Goal: Transaction & Acquisition: Purchase product/service

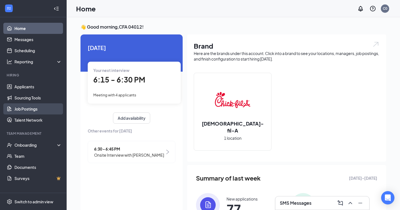
click at [25, 110] on link "Job Postings" at bounding box center [37, 108] width 47 height 11
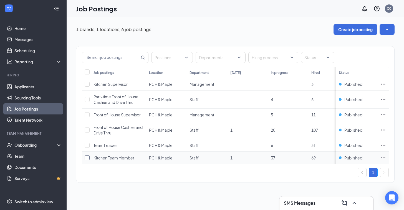
click at [88, 159] on input "checkbox" at bounding box center [87, 157] width 5 height 5
checkbox input "true"
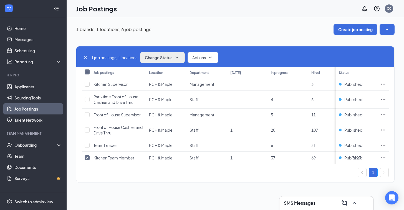
click at [184, 59] on button "Change Status" at bounding box center [162, 57] width 45 height 11
click at [229, 15] on div "Job Postings C0" at bounding box center [236, 8] width 338 height 17
click at [385, 156] on icon "Ellipses" at bounding box center [384, 158] width 6 height 6
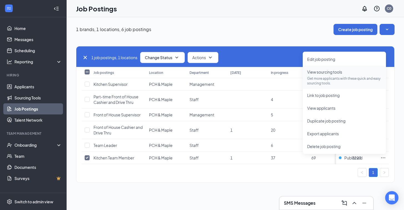
click at [336, 77] on p "Get more applicants with these quick and easy sourcing tools." at bounding box center [344, 80] width 74 height 9
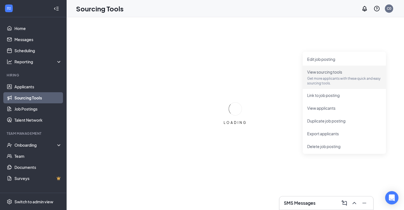
click at [287, 39] on div "LOADING" at bounding box center [236, 113] width 338 height 193
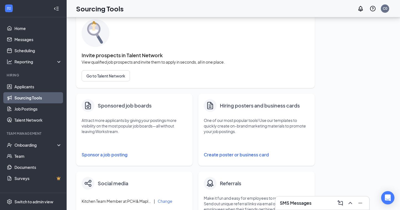
scroll to position [34, 0]
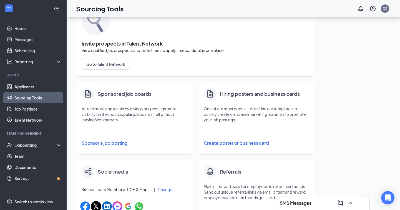
click at [109, 141] on button "Sponsor a job posting" at bounding box center [135, 142] width 106 height 11
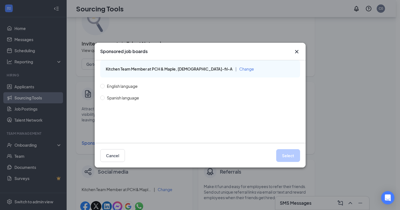
click at [119, 86] on span "English language" at bounding box center [122, 86] width 35 height 6
click at [104, 86] on input "English language" at bounding box center [102, 86] width 4 height 4
radio input "true"
click at [124, 96] on span "Spanish language" at bounding box center [123, 98] width 37 height 6
click at [104, 96] on input "Spanish language" at bounding box center [102, 98] width 4 height 4
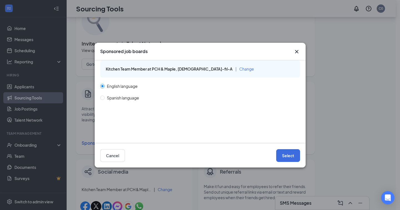
radio input "true"
click at [121, 84] on span "English language" at bounding box center [122, 86] width 35 height 6
click at [104, 84] on input "English language" at bounding box center [102, 86] width 4 height 4
radio input "true"
radio input "false"
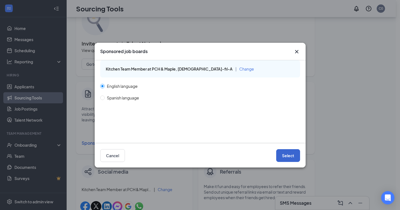
click at [289, 157] on button "Select" at bounding box center [288, 155] width 24 height 13
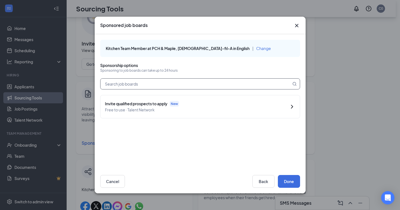
click at [166, 86] on input "text" at bounding box center [196, 84] width 191 height 11
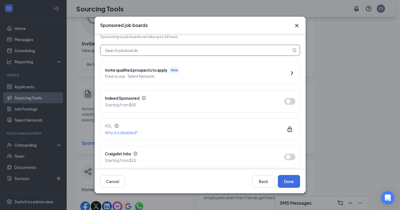
scroll to position [33, 0]
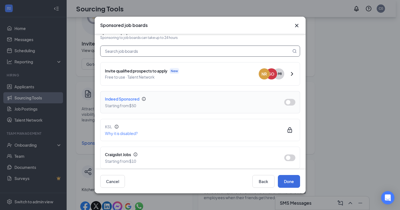
click at [284, 103] on button "button" at bounding box center [289, 102] width 11 height 7
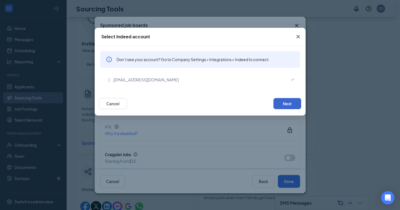
click at [291, 103] on button "Next" at bounding box center [287, 103] width 28 height 11
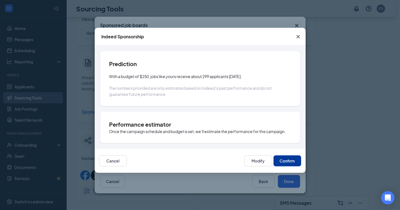
scroll to position [64, 0]
click at [262, 162] on button "Modify" at bounding box center [258, 160] width 28 height 11
type input "[DATE]"
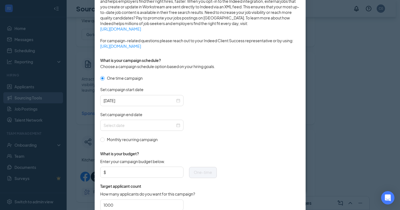
scroll to position [115, 0]
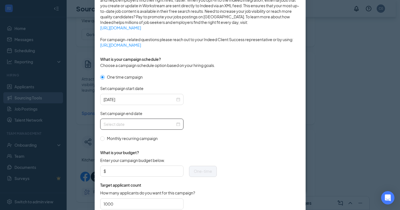
click at [175, 124] on div at bounding box center [142, 124] width 77 height 6
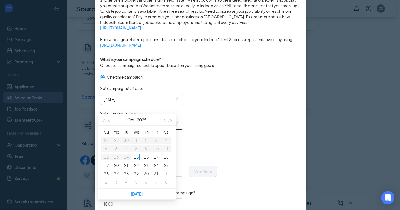
scroll to position [85, 0]
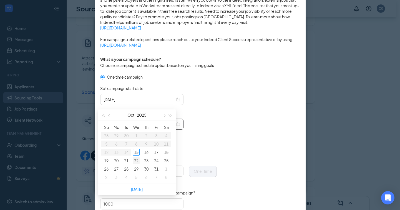
type input "[DATE]"
click at [138, 170] on div "29" at bounding box center [136, 168] width 7 height 7
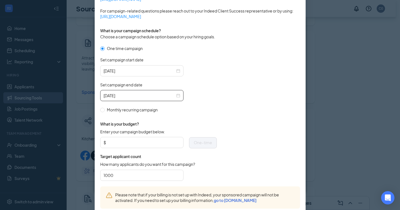
scroll to position [155, 0]
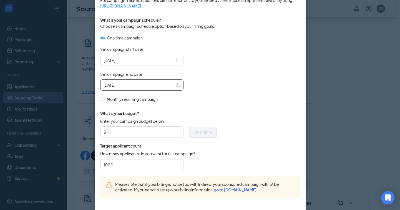
click at [133, 139] on div "Enter your campaign budget below. $ One-time" at bounding box center [158, 130] width 117 height 25
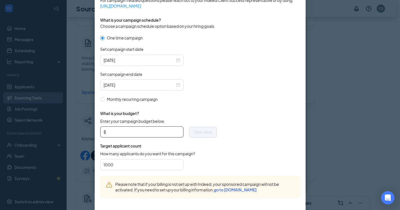
click at [132, 130] on input "Enter your campaign budget below." at bounding box center [143, 132] width 73 height 8
type input "50"
click at [240, 105] on form "One time campaign Set campaign start date [DATE] Set campaign end date [DATE] M…" at bounding box center [200, 105] width 200 height 141
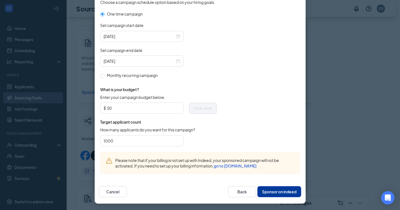
scroll to position [178, 0]
click at [285, 192] on button "Sponsor on indeed" at bounding box center [279, 191] width 44 height 11
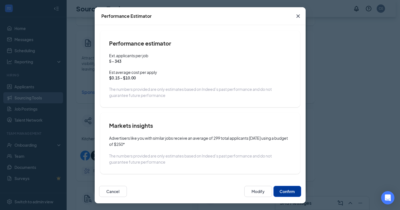
scroll to position [21, 0]
click at [291, 191] on button "Confirm" at bounding box center [287, 191] width 28 height 11
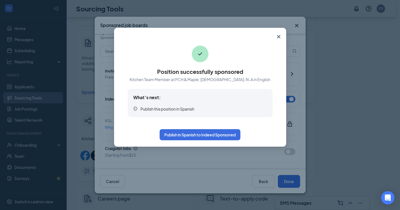
click at [277, 34] on icon "Cross" at bounding box center [278, 36] width 7 height 7
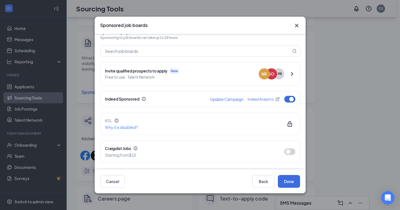
click at [296, 27] on icon "Cross" at bounding box center [296, 25] width 7 height 7
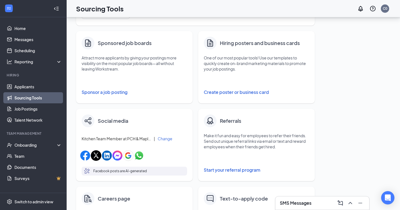
click at [355, 89] on div "Fill your job postings faster with these quick and easy sourcing tools. Invite …" at bounding box center [233, 140] width 315 height 403
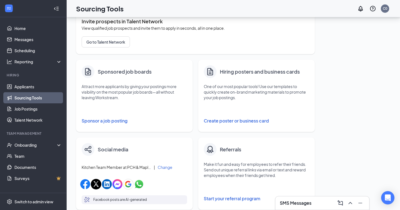
scroll to position [52, 0]
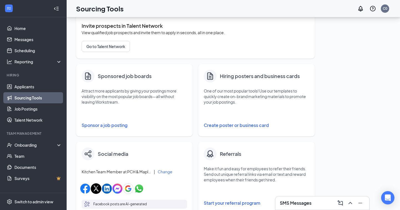
click at [119, 126] on button "Sponsor a job posting" at bounding box center [135, 125] width 106 height 11
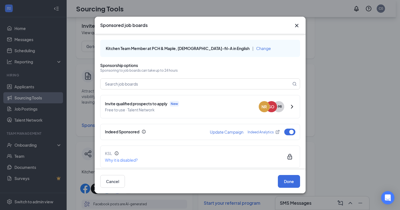
scroll to position [27, 0]
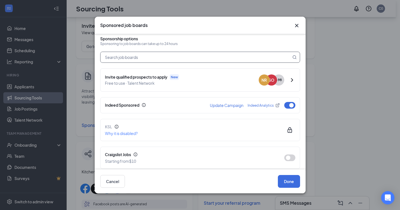
click at [226, 57] on input "text" at bounding box center [196, 57] width 191 height 11
type input "f"
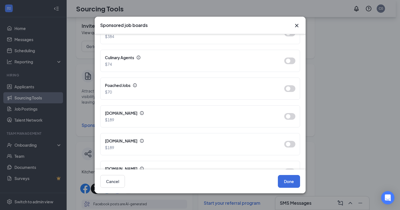
scroll to position [365, 0]
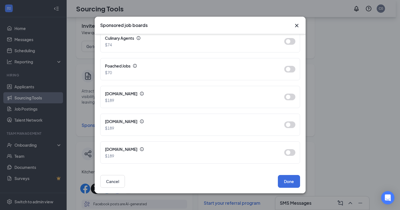
click at [295, 24] on icon "Cross" at bounding box center [296, 25] width 7 height 7
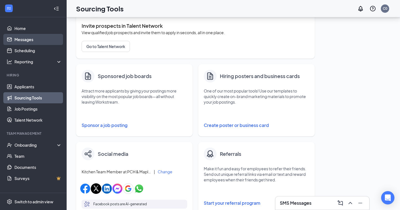
click at [23, 34] on link "Messages" at bounding box center [37, 39] width 47 height 11
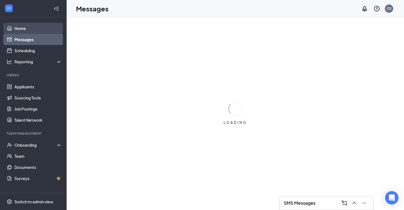
click at [29, 26] on link "Home" at bounding box center [37, 28] width 47 height 11
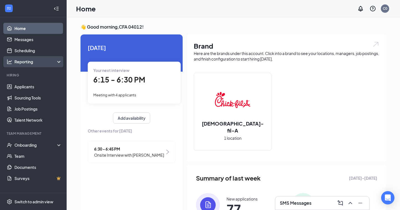
click at [38, 61] on div "Reporting" at bounding box center [38, 62] width 48 height 6
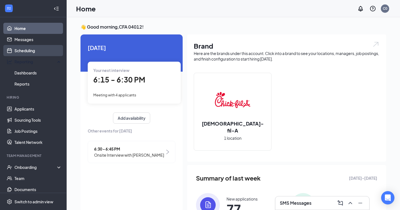
click at [42, 51] on link "Scheduling" at bounding box center [37, 50] width 47 height 11
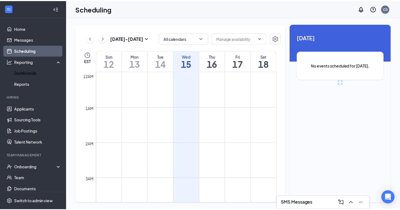
scroll to position [273, 0]
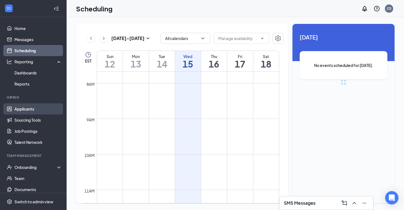
click at [49, 104] on link "Applicants" at bounding box center [37, 108] width 47 height 11
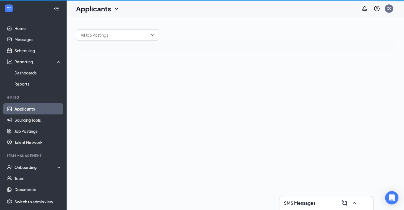
click at [46, 108] on link "Applicants" at bounding box center [37, 108] width 47 height 11
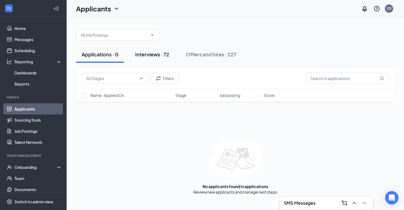
click at [162, 51] on div "Interviews · 72" at bounding box center [152, 54] width 34 height 7
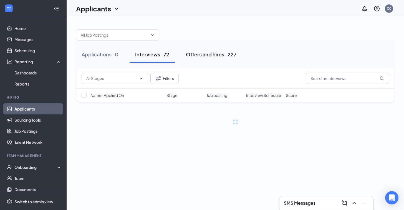
click at [195, 51] on div "Offers and hires · 227" at bounding box center [211, 54] width 51 height 7
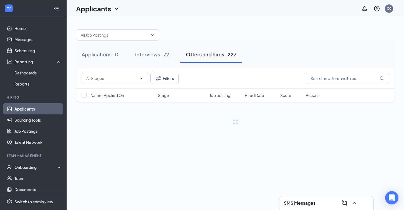
click at [275, 38] on div at bounding box center [235, 32] width 319 height 17
